Goal: Task Accomplishment & Management: Complete application form

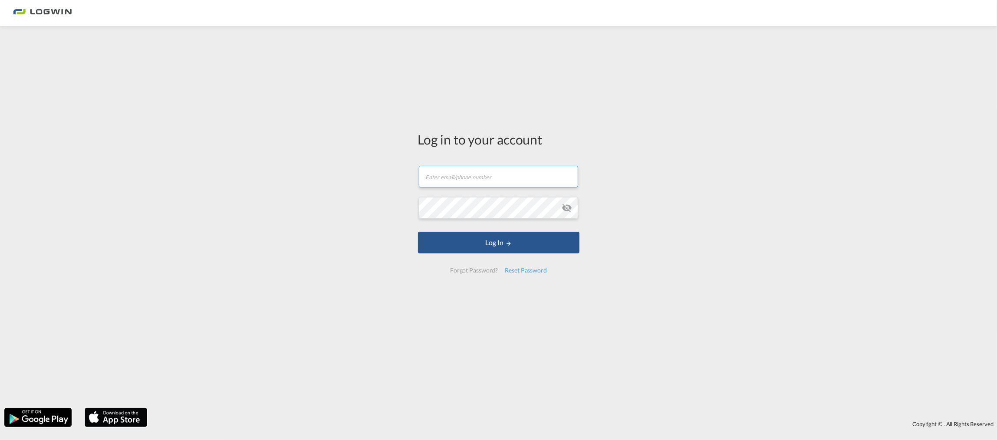
drag, startPoint x: 478, startPoint y: 173, endPoint x: 475, endPoint y: 183, distance: 10.9
click at [478, 173] on input "text" at bounding box center [498, 177] width 159 height 22
type input "[EMAIL_ADDRESS][PERSON_NAME][DOMAIN_NAME]"
click at [418, 232] on button "Log In" at bounding box center [499, 243] width 162 height 22
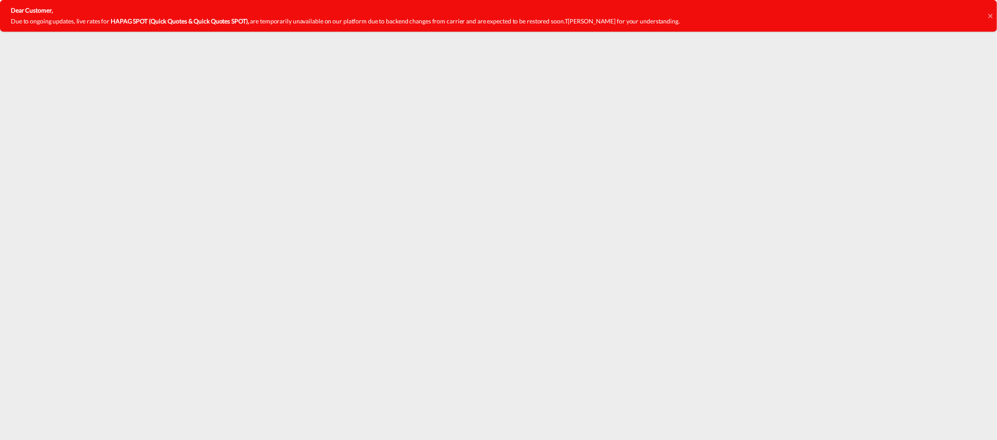
drag, startPoint x: 990, startPoint y: 15, endPoint x: 848, endPoint y: 21, distance: 142.5
click at [989, 14] on icon at bounding box center [990, 15] width 4 height 4
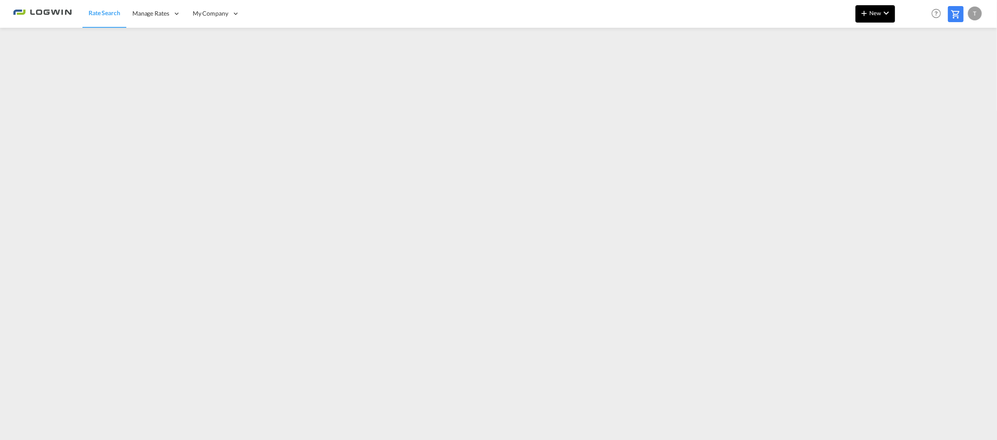
click at [894, 11] on button "New" at bounding box center [876, 13] width 40 height 17
click at [916, 63] on span "Ratesheet" at bounding box center [912, 64] width 10 height 17
click at [868, 14] on md-icon "icon-plus 400-fg" at bounding box center [864, 13] width 10 height 10
click at [930, 68] on div "Ratesheet" at bounding box center [923, 65] width 32 height 22
click at [883, 11] on md-icon "icon-chevron-down" at bounding box center [886, 13] width 10 height 10
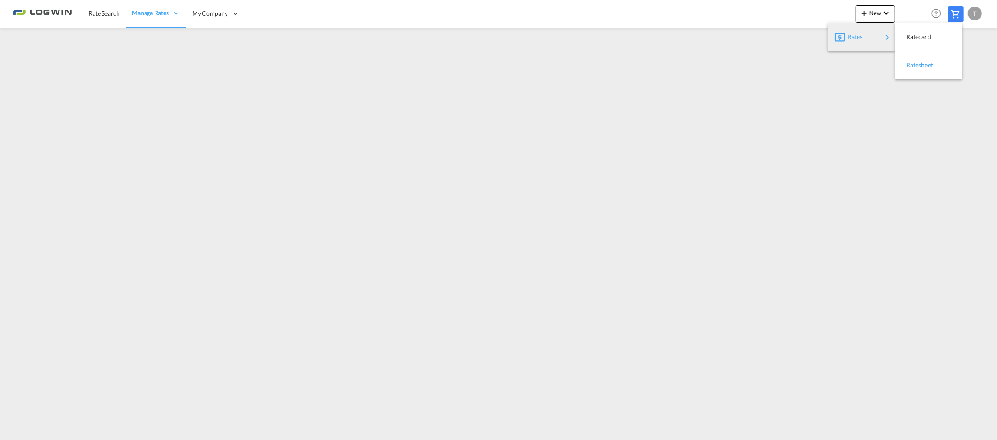
click at [907, 65] on span "Ratesheet" at bounding box center [912, 64] width 10 height 17
click at [875, 16] on button "New" at bounding box center [876, 13] width 40 height 17
click at [917, 61] on div "Ratesheet" at bounding box center [923, 65] width 32 height 22
click at [871, 16] on button "New" at bounding box center [876, 13] width 40 height 17
click at [916, 58] on span "Ratesheet" at bounding box center [912, 64] width 10 height 17
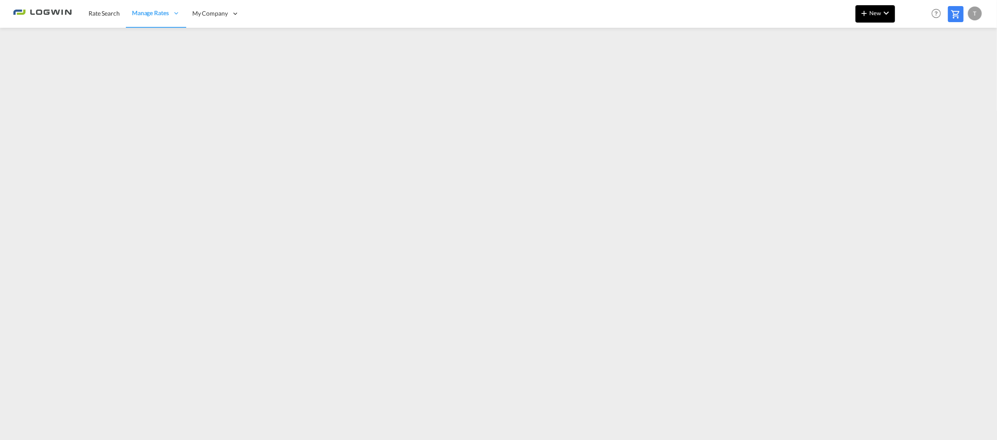
click at [874, 10] on span "New" at bounding box center [875, 13] width 33 height 7
click at [916, 67] on span "Ratesheet" at bounding box center [912, 64] width 10 height 17
click at [877, 11] on span "New" at bounding box center [875, 13] width 33 height 7
click at [908, 66] on span "Ratesheet" at bounding box center [912, 64] width 10 height 17
click at [103, 16] on span "Rate Search" at bounding box center [104, 13] width 31 height 9
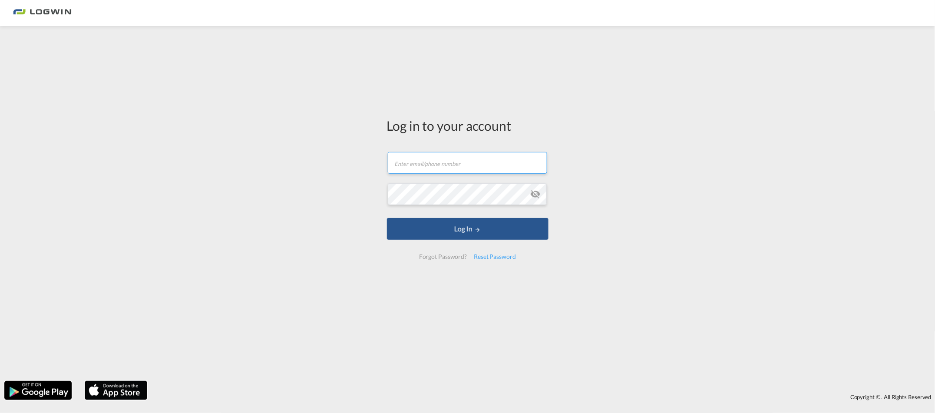
click at [409, 168] on input "text" at bounding box center [467, 163] width 159 height 22
type input "[EMAIL_ADDRESS][PERSON_NAME][DOMAIN_NAME]"
click at [387, 218] on button "Log In" at bounding box center [468, 229] width 162 height 22
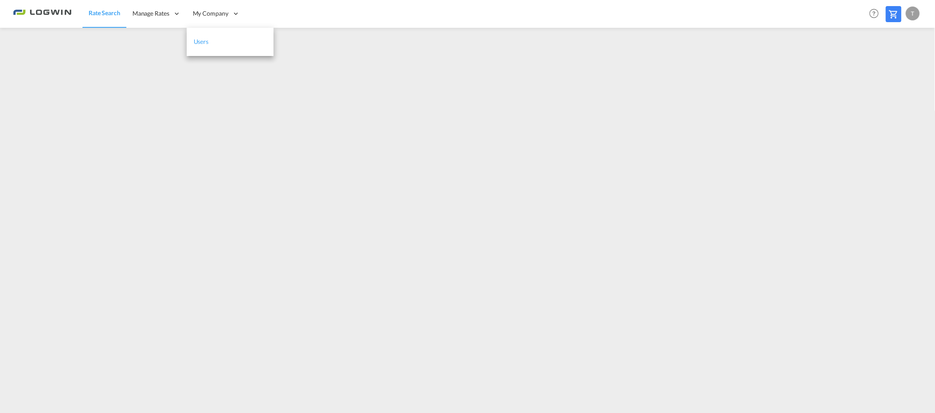
click at [215, 38] on link "Users" at bounding box center [230, 42] width 87 height 28
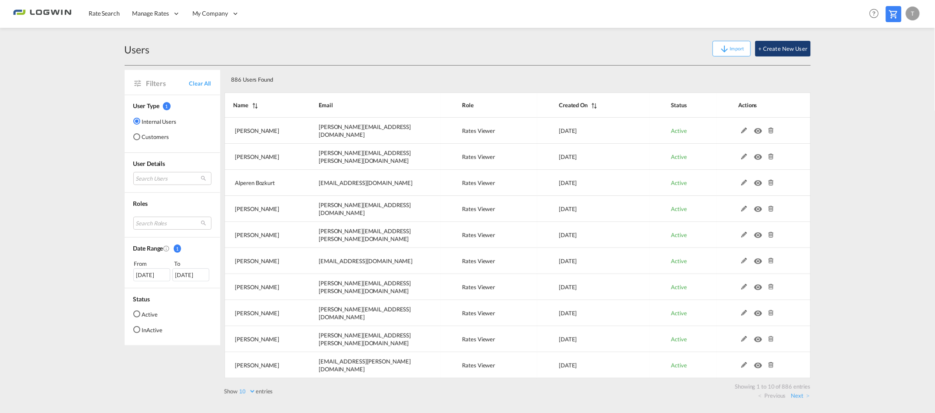
click at [783, 46] on button "+ Create New User" at bounding box center [782, 49] width 55 height 16
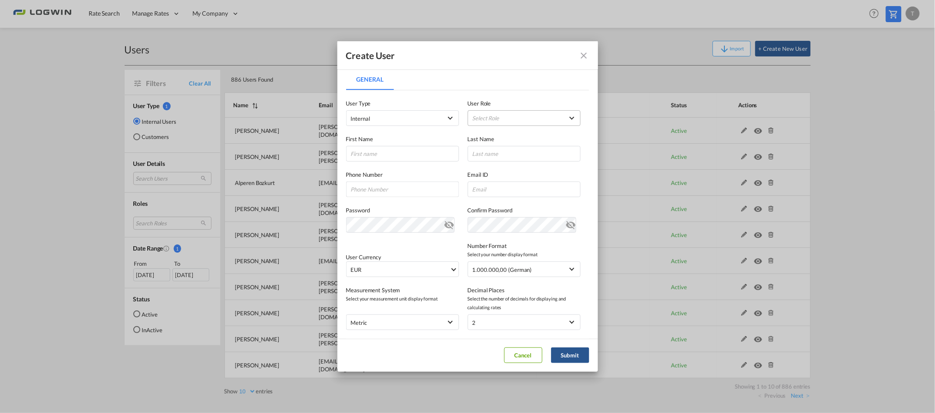
click at [492, 120] on md-select "Select Role ADMIN GLOBAL Essentials Admin GLOBAL Essentials Manager GLOBAL Esse…" at bounding box center [524, 118] width 113 height 16
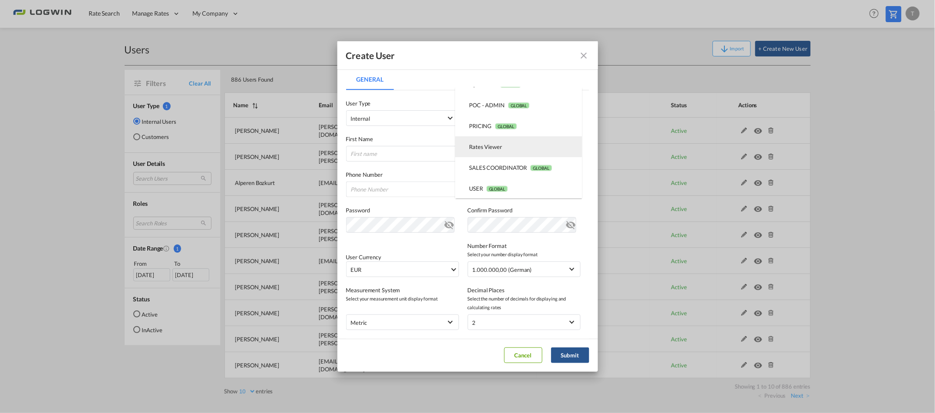
click at [488, 146] on div "Rates Viewer USER_DEFINED" at bounding box center [485, 147] width 33 height 8
click at [388, 154] on input "General General ..." at bounding box center [402, 154] width 113 height 16
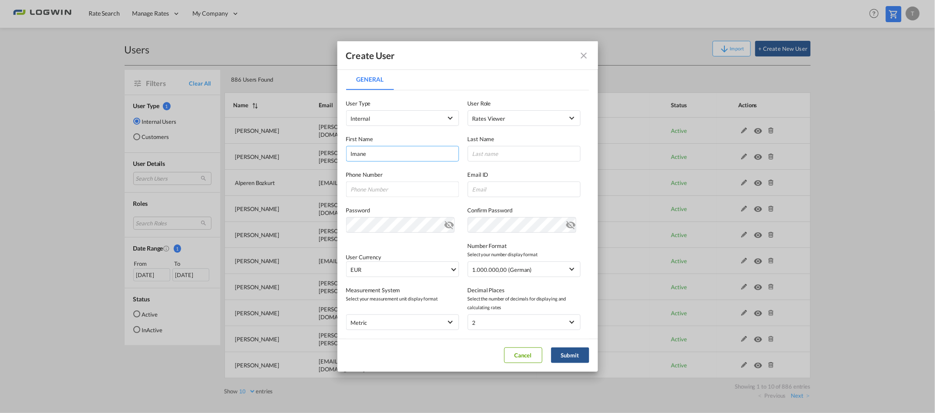
type input "Imane"
type input "El Omari"
click at [501, 191] on input "General General ..." at bounding box center [524, 189] width 113 height 16
paste input "[EMAIL_ADDRESS][DOMAIN_NAME]"
type input "[EMAIL_ADDRESS][DOMAIN_NAME]"
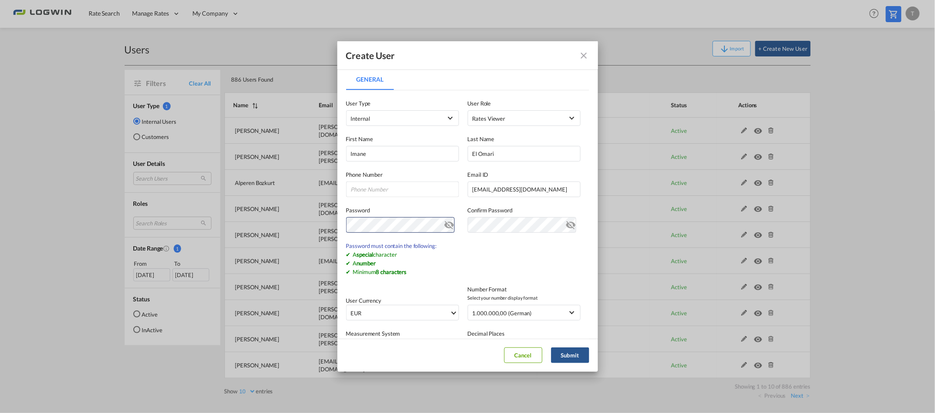
click at [448, 224] on md-icon "icon-eye-off" at bounding box center [449, 223] width 10 height 10
click at [231, 223] on div "Create User General General User Type Internal Internal Customer User Role Rate…" at bounding box center [467, 206] width 935 height 413
click at [448, 222] on md-icon "icon-eye-off" at bounding box center [449, 223] width 10 height 10
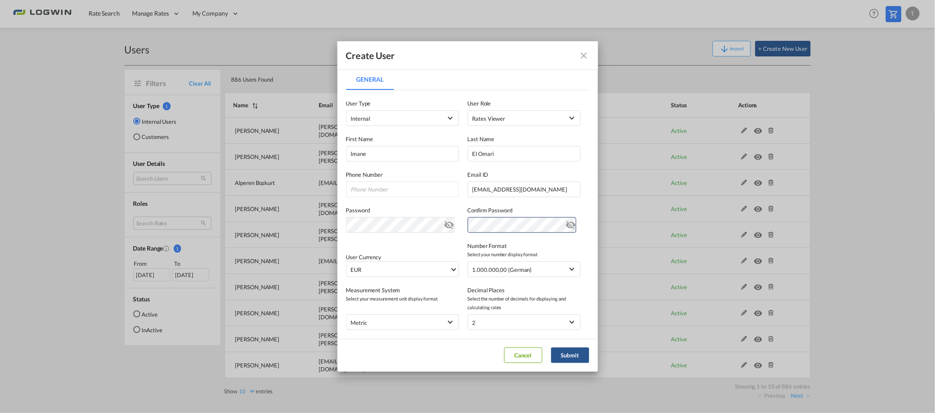
click at [566, 227] on md-icon "icon-eye-off" at bounding box center [571, 223] width 10 height 10
click at [573, 355] on button "Submit" at bounding box center [570, 355] width 38 height 16
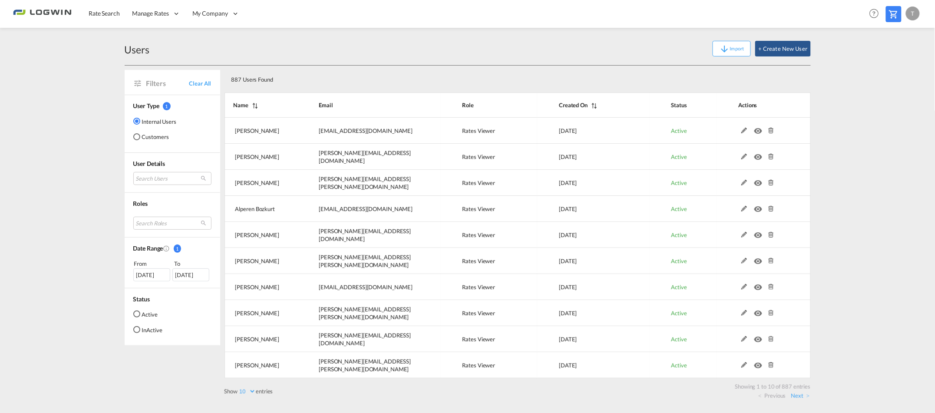
click at [487, 61] on div "Users Import + Create New User" at bounding box center [468, 48] width 686 height 33
drag, startPoint x: 55, startPoint y: 57, endPoint x: 57, endPoint y: 51, distance: 6.5
click at [55, 57] on md-content "Rate Search Manage Rates Contract Rates Maintain Rates Single Update Bulk Updat…" at bounding box center [467, 206] width 935 height 413
click at [111, 13] on span "Rate Search" at bounding box center [104, 13] width 31 height 7
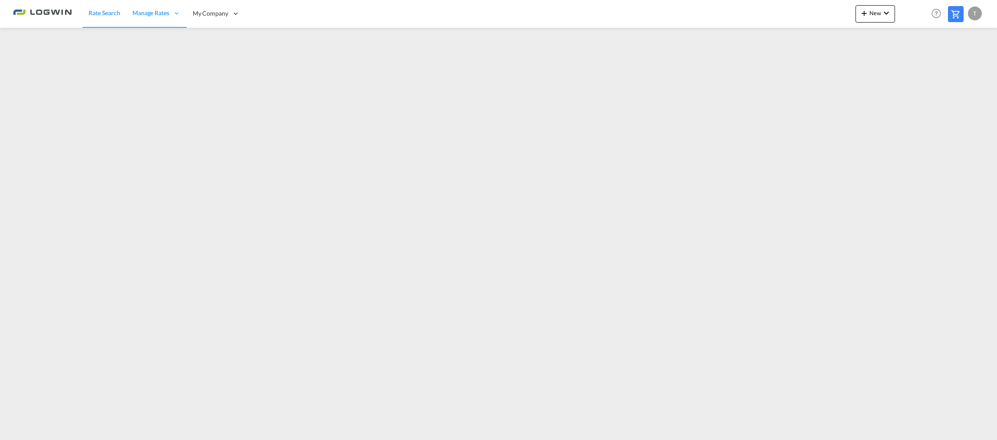
click at [108, 16] on span "Rate Search" at bounding box center [105, 12] width 32 height 7
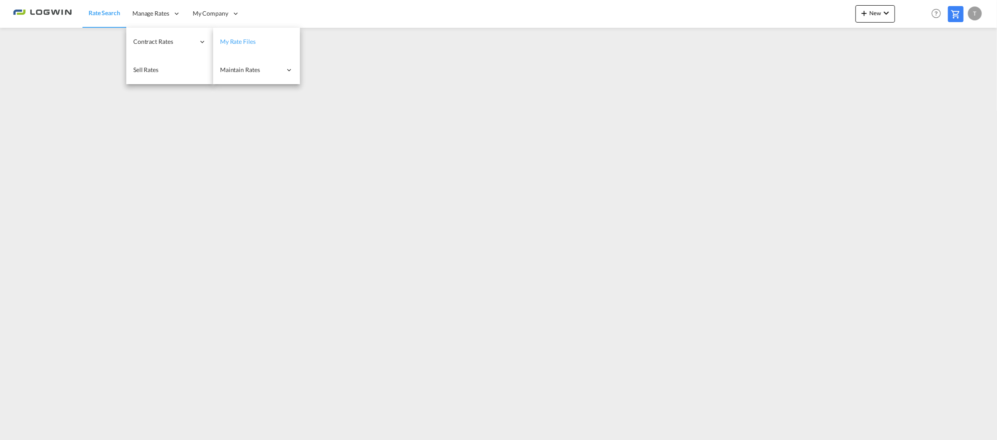
click at [237, 43] on span "My Rate Files" at bounding box center [238, 41] width 36 height 7
